Goal: Information Seeking & Learning: Find contact information

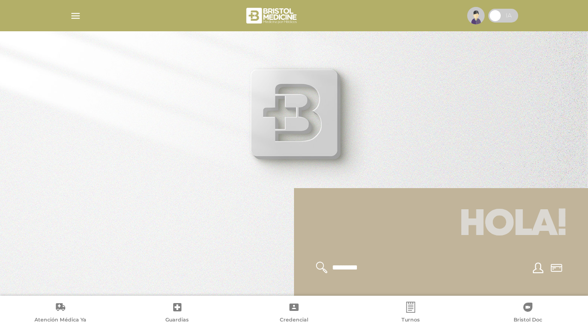
click at [73, 18] on img "button" at bounding box center [75, 15] width 11 height 11
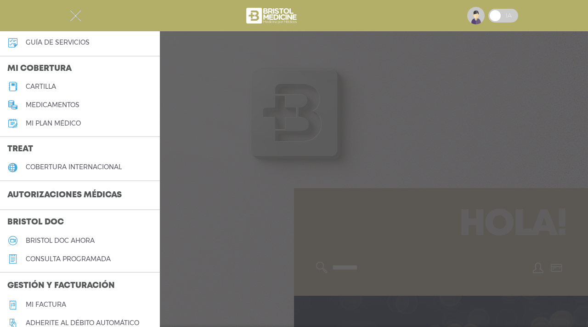
scroll to position [74, 0]
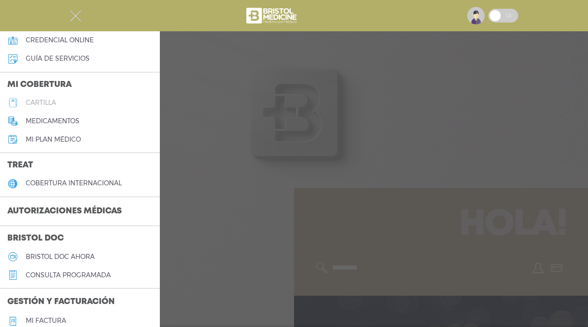
click at [47, 104] on h5 "cartilla" at bounding box center [41, 103] width 30 height 8
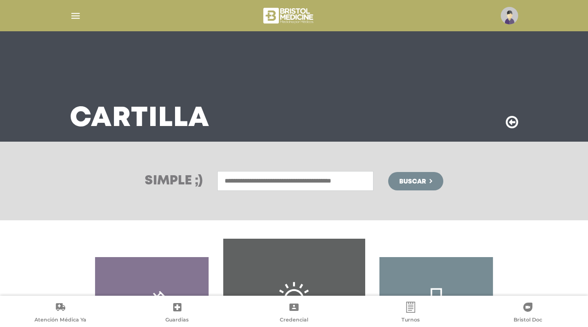
click at [246, 186] on input "text" at bounding box center [295, 181] width 156 height 20
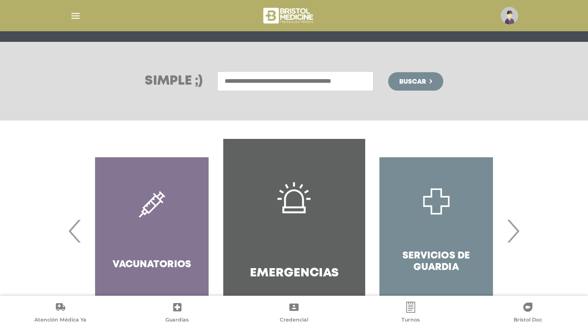
scroll to position [102, 0]
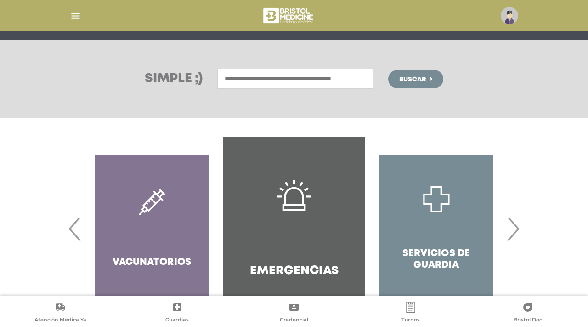
click at [234, 82] on input "text" at bounding box center [295, 79] width 156 height 20
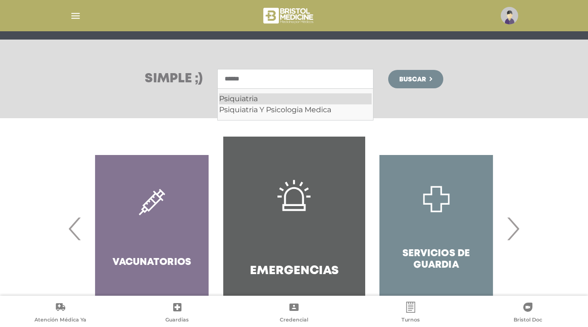
click at [241, 99] on div "Psiquiatria" at bounding box center [295, 98] width 153 height 11
type input "**********"
click at [418, 80] on span "Buscar" at bounding box center [412, 79] width 27 height 6
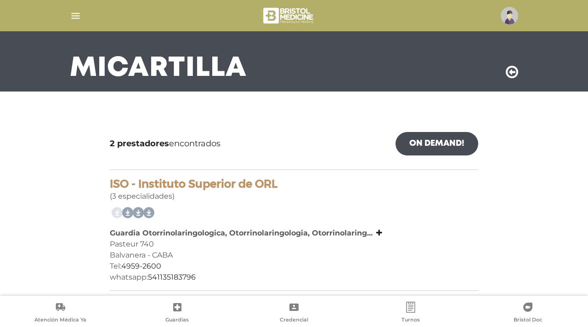
scroll to position [74, 0]
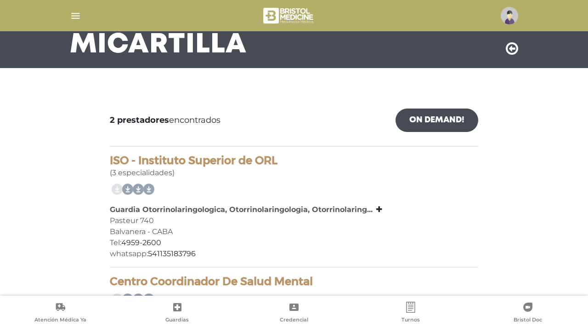
click at [218, 159] on h4 "ISO - Instituto Superior de ORL" at bounding box center [294, 160] width 368 height 13
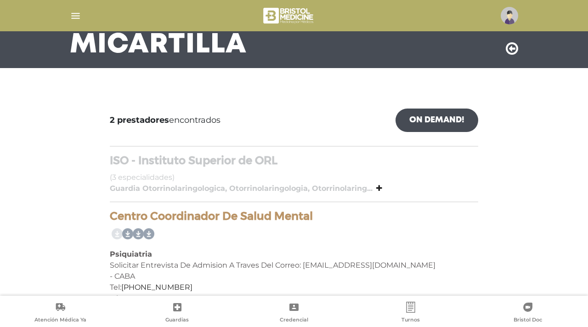
click at [218, 159] on h4 "ISO - Instituto Superior de ORL" at bounding box center [294, 160] width 368 height 13
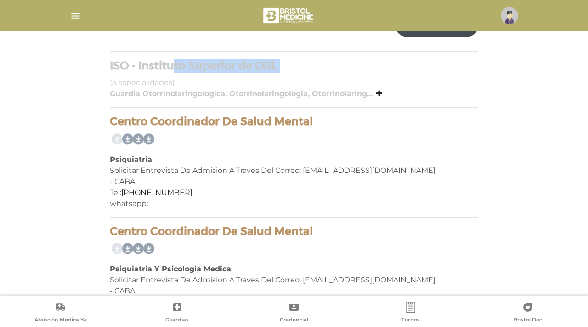
scroll to position [171, 0]
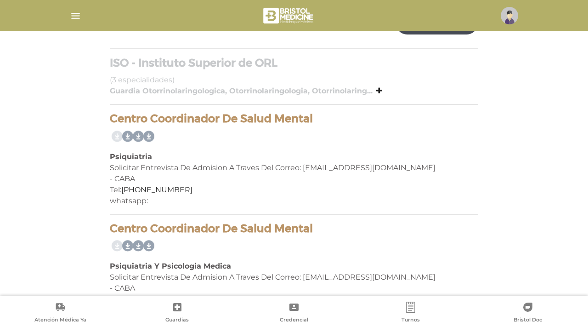
click at [243, 115] on h4 "Centro Coordinador De Salud Mental" at bounding box center [294, 118] width 368 height 13
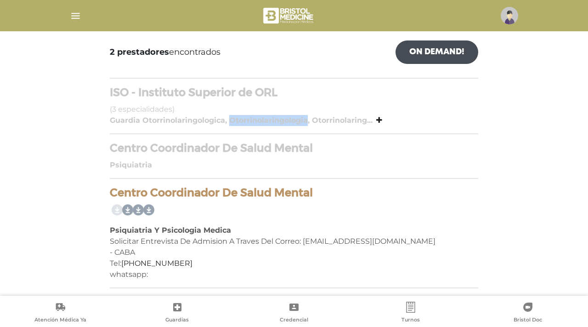
click at [243, 115] on div "Guardia Otorrinolaringologica, Otorrinolaringologia, Otorrinolaring... Guardia …" at bounding box center [294, 120] width 368 height 11
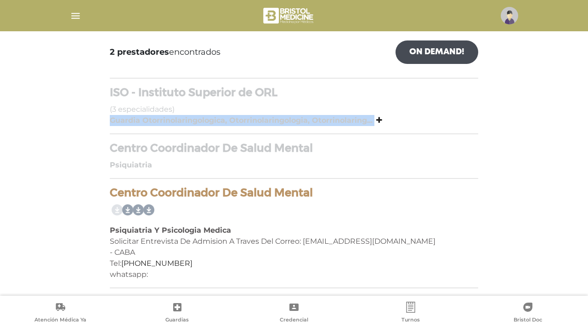
click at [243, 115] on div "Guardia Otorrinolaringologica, Otorrinolaringologia, Otorrinolaring... Guardia …" at bounding box center [294, 120] width 368 height 11
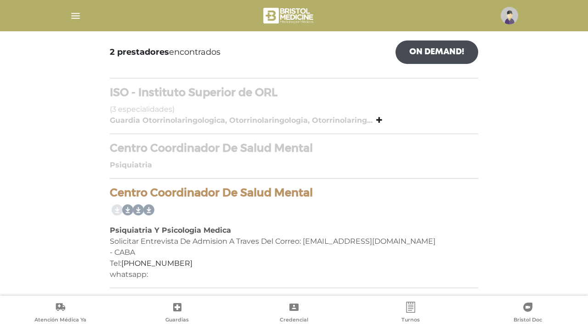
click at [230, 147] on h4 "Centro Coordinador De Salud Mental" at bounding box center [294, 148] width 368 height 13
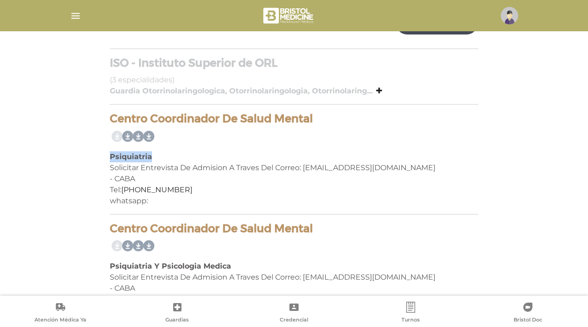
click at [230, 147] on div "Centro Coordinador De Salud Mental Psiquiatria Solicitar Entrevista De Admision…" at bounding box center [294, 163] width 368 height 102
click at [221, 122] on h4 "Centro Coordinador De Salud Mental" at bounding box center [294, 118] width 368 height 13
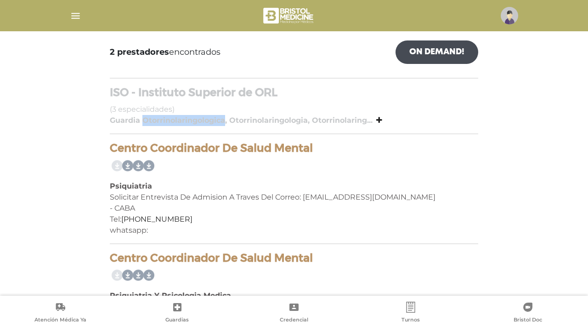
click at [221, 122] on b "Guardia Otorrinolaringologica, Otorrinolaringologia, Otorrinolaring..." at bounding box center [241, 120] width 263 height 9
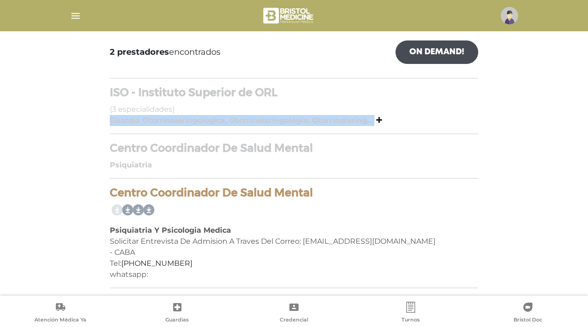
click at [221, 122] on b "Guardia Otorrinolaringologica, Otorrinolaringologia, Otorrinolaring..." at bounding box center [241, 120] width 263 height 9
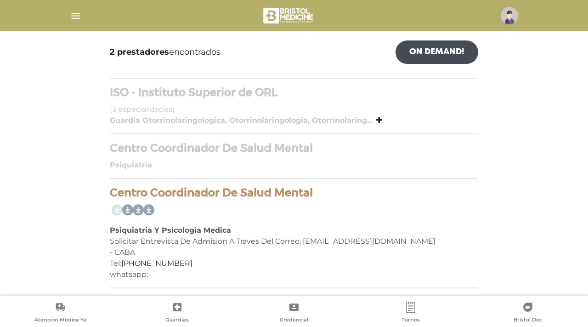
click at [204, 142] on h4 "Centro Coordinador De Salud Mental" at bounding box center [294, 148] width 368 height 13
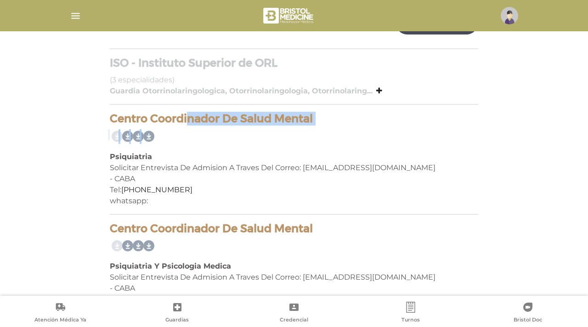
drag, startPoint x: 113, startPoint y: 123, endPoint x: 293, endPoint y: 135, distance: 180.9
click at [293, 135] on div "Centro Coordinador De Salud Mental Psiquiatria Solicitar Entrevista De Admision…" at bounding box center [294, 163] width 368 height 102
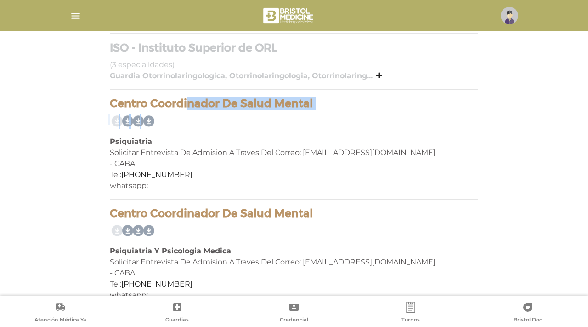
scroll to position [207, 0]
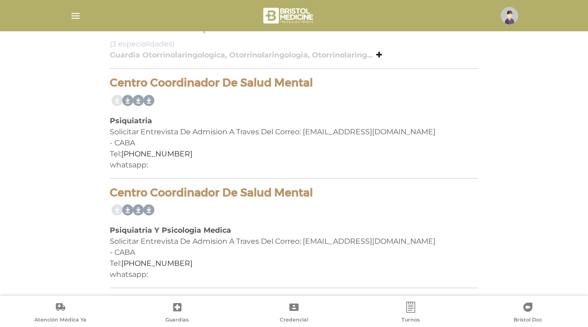
click at [227, 192] on h4 "Centro Coordinador De Salud Mental" at bounding box center [294, 192] width 368 height 13
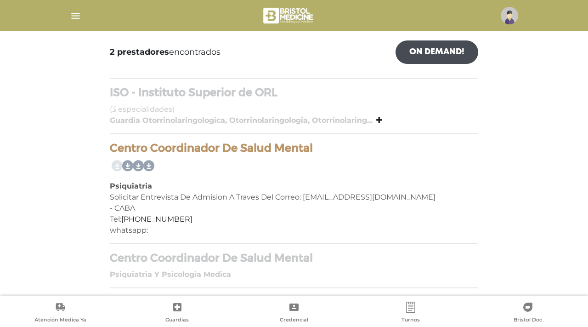
click at [153, 94] on h4 "ISO - Instituto Superior de ORL" at bounding box center [294, 92] width 368 height 13
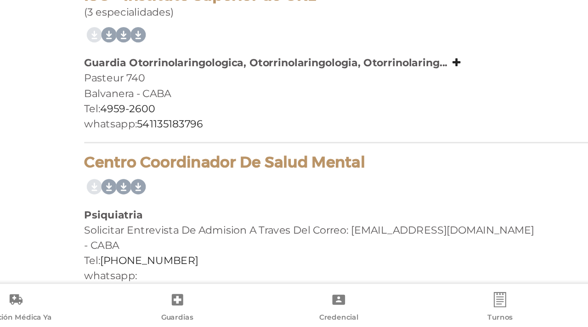
scroll to position [159, 0]
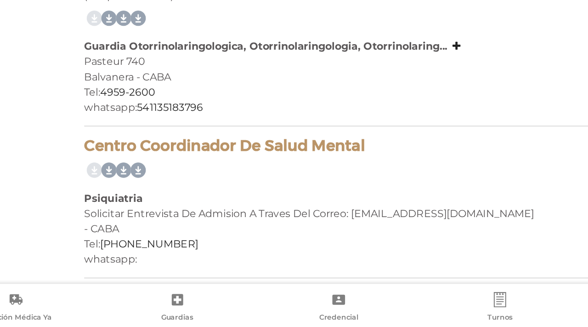
drag, startPoint x: 112, startPoint y: 197, endPoint x: 230, endPoint y: 253, distance: 130.5
click at [230, 253] on div "Centro Coordinador De Salud Mental Psiquiatria Solicitar Entrevista De Admision…" at bounding box center [294, 240] width 368 height 102
